Goal: Information Seeking & Learning: Compare options

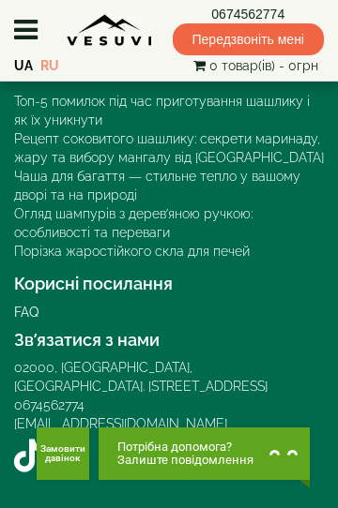
scroll to position [3551, 0]
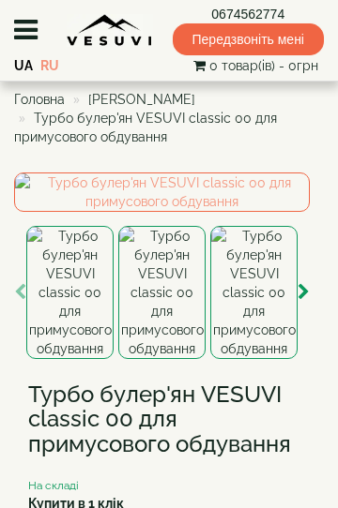
scroll to position [779, 0]
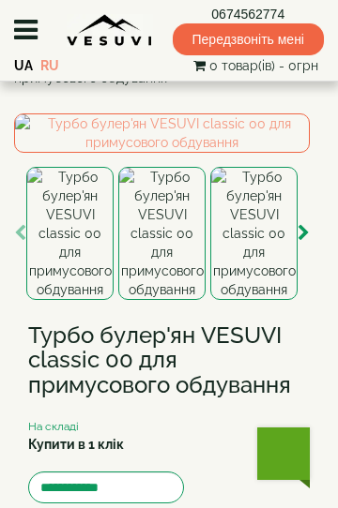
scroll to position [192, 0]
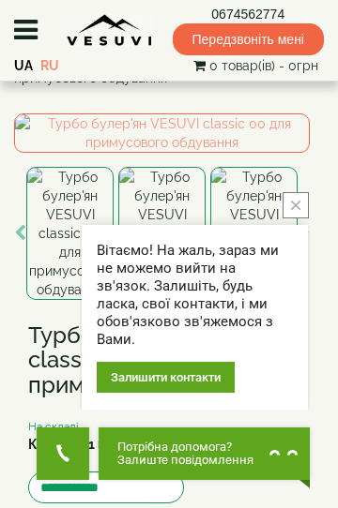
click at [297, 192] on button "close button" at bounding box center [295, 205] width 26 height 26
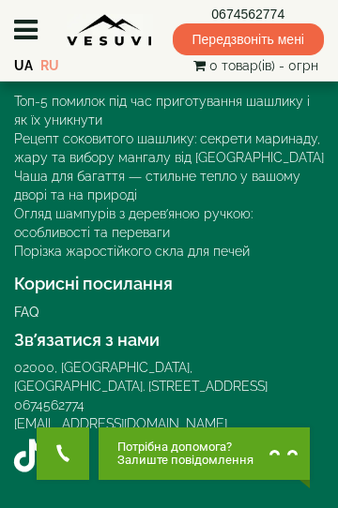
scroll to position [3551, 0]
